Goal: Go to known website: Go to known website

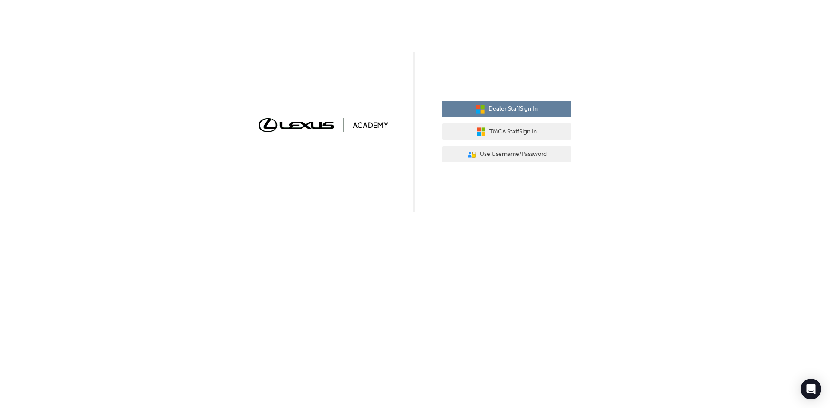
click at [516, 108] on span "Dealer Staff Sign In" at bounding box center [512, 109] width 49 height 10
